Goal: Navigation & Orientation: Find specific page/section

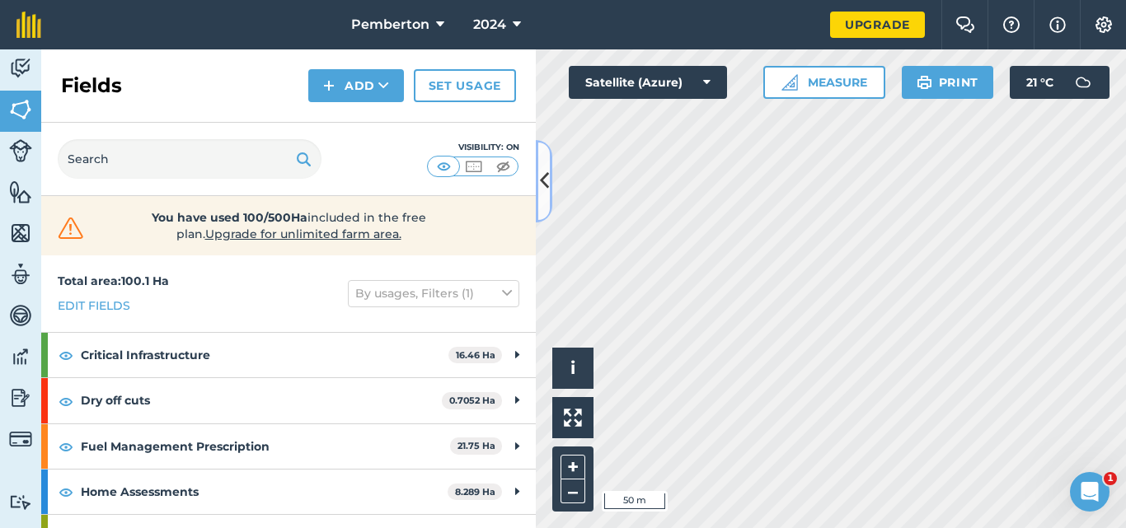
click at [542, 183] on icon at bounding box center [544, 181] width 9 height 29
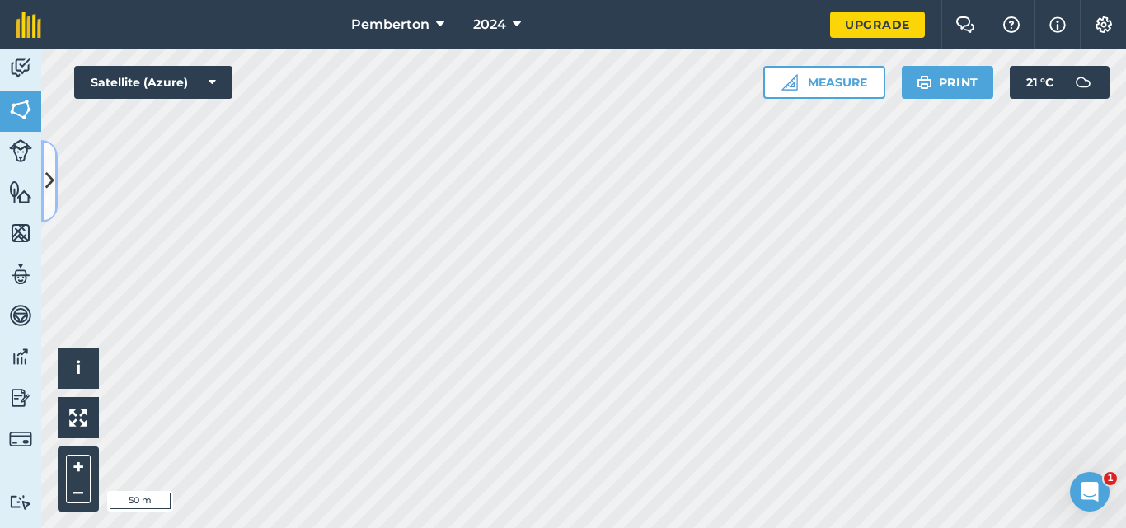
click at [45, 168] on icon at bounding box center [49, 181] width 9 height 29
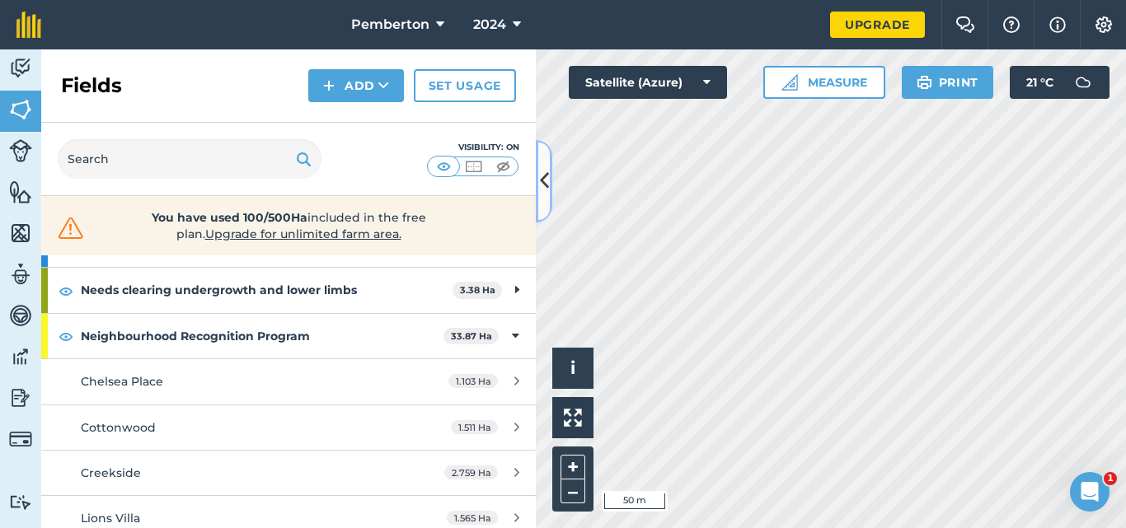
scroll to position [165, 0]
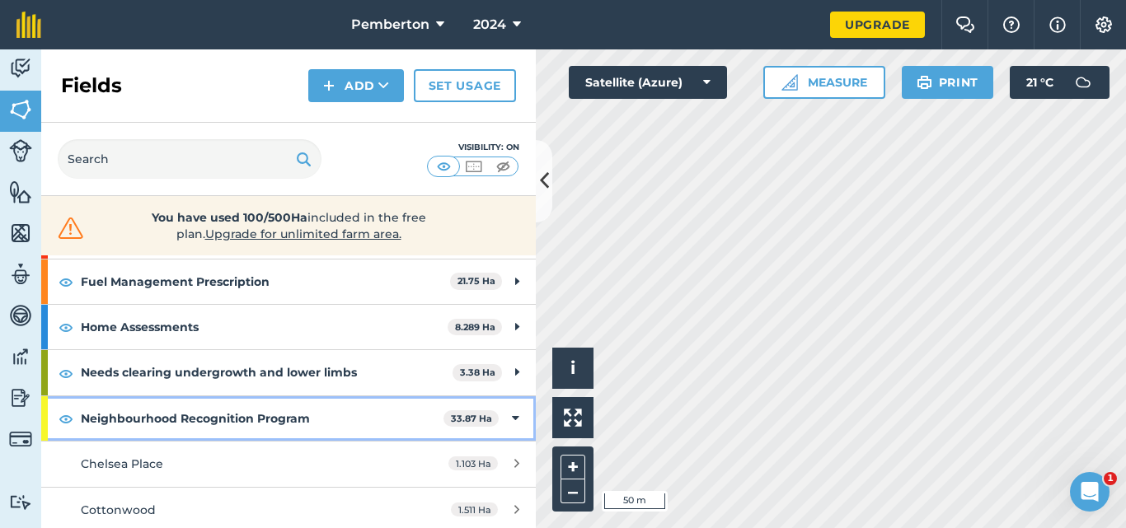
click at [508, 416] on div "Neighbourhood Recognition Program 33.87 Ha" at bounding box center [288, 419] width 495 height 45
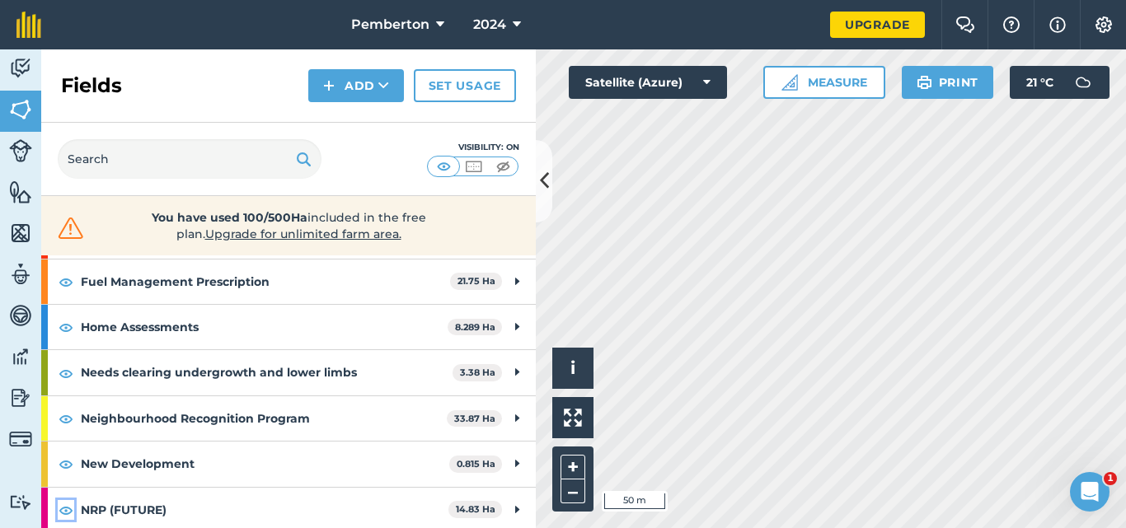
click at [63, 505] on img at bounding box center [66, 510] width 15 height 20
